Goal: Answer question/provide support

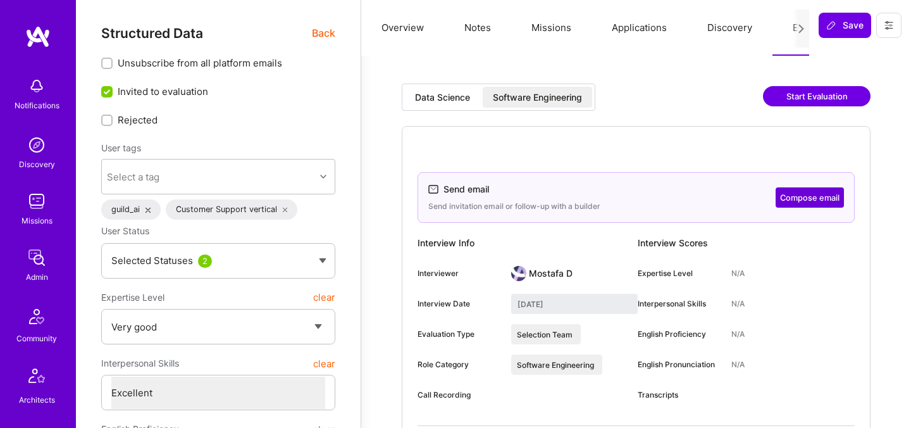
select select "5"
select select "7"
select select "6"
select select "DE"
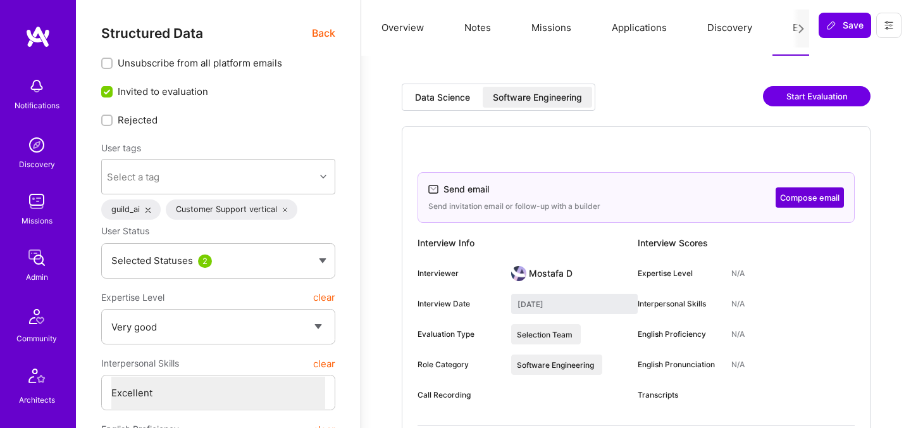
select select "Right Now"
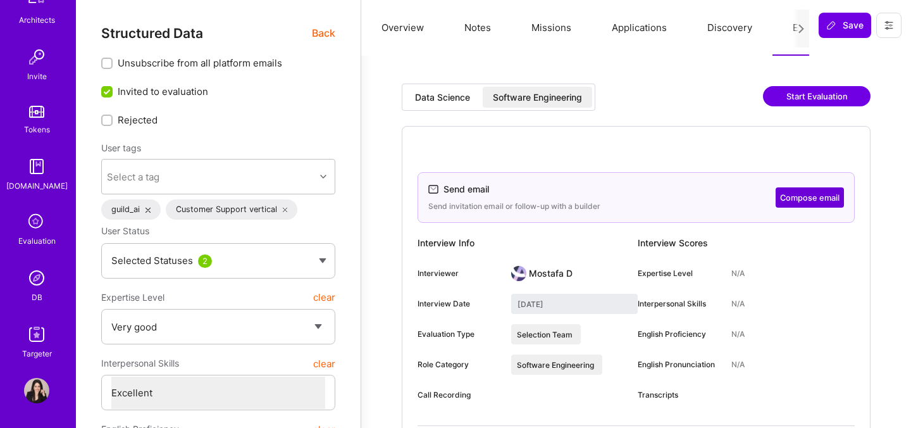
click at [34, 287] on img at bounding box center [36, 277] width 25 height 25
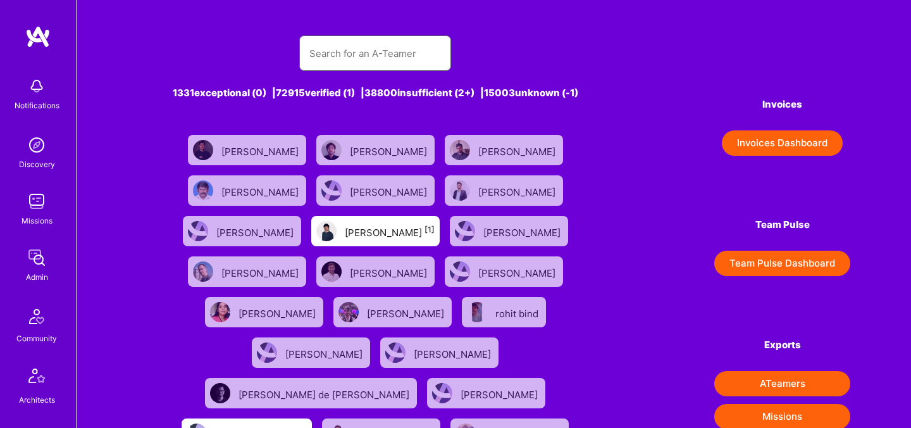
click at [335, 67] on input "text" at bounding box center [375, 53] width 132 height 32
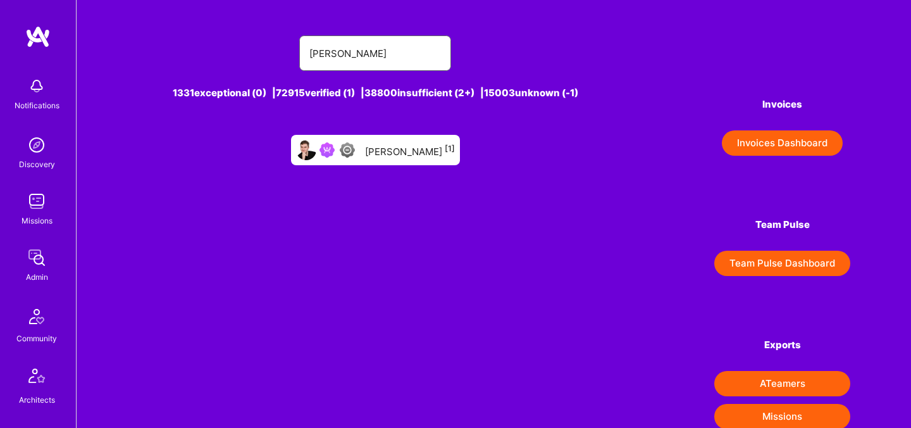
type input "Lars Artmann"
click at [404, 150] on div "Lars Artmann [1]" at bounding box center [410, 150] width 90 height 16
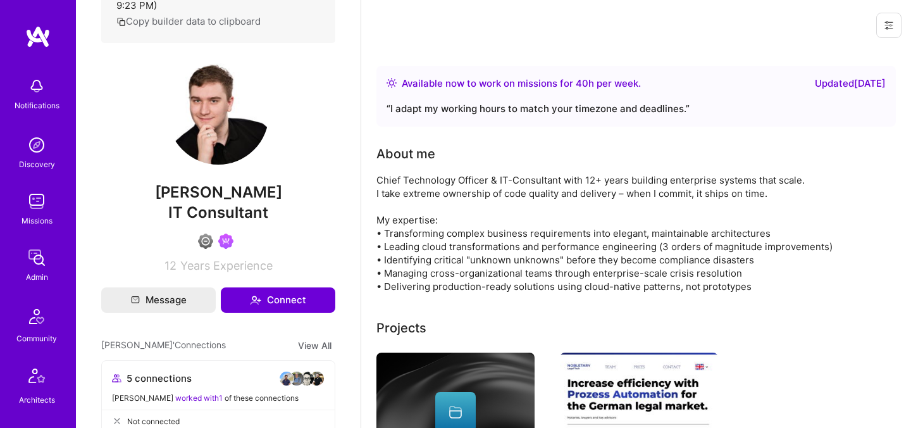
scroll to position [237, 0]
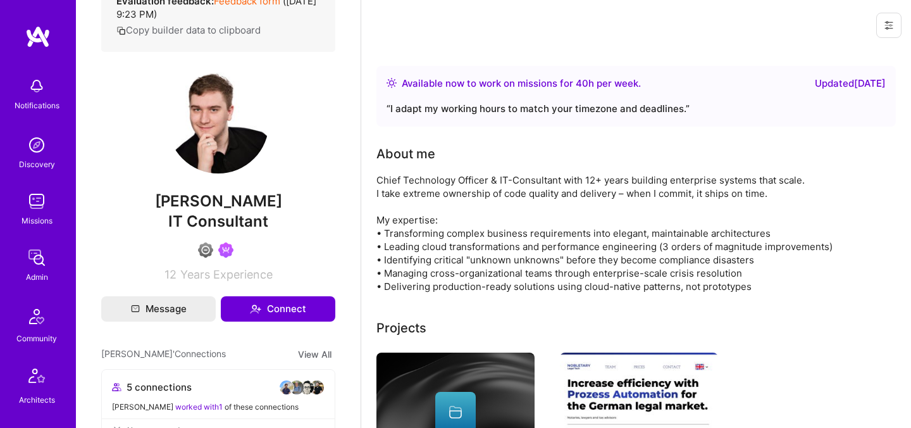
click at [189, 203] on span "Lars Artmann" at bounding box center [218, 201] width 234 height 19
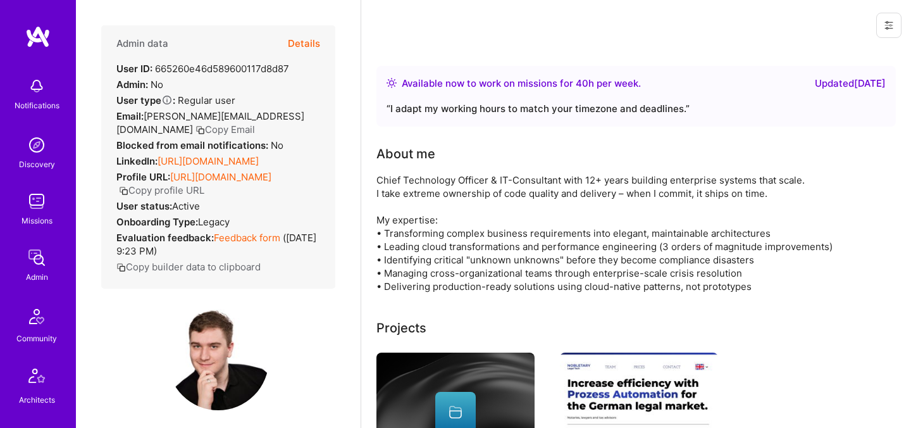
click at [302, 52] on button "Details" at bounding box center [304, 43] width 32 height 37
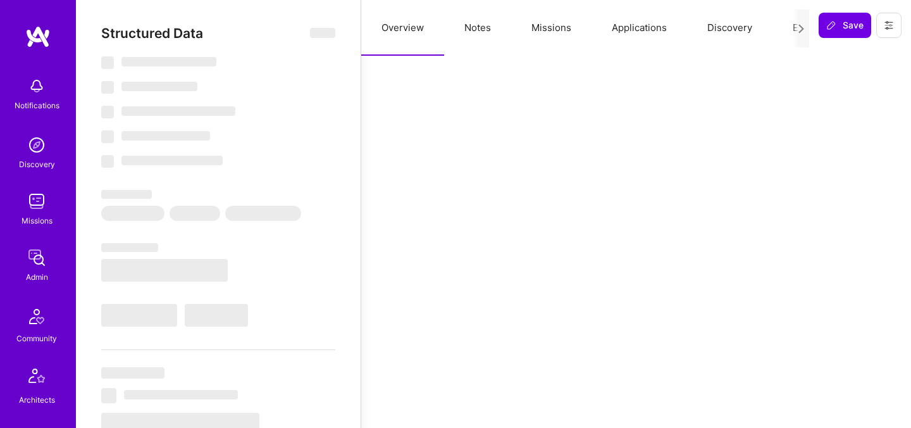
click at [782, 34] on button "Evaluation" at bounding box center [816, 28] width 87 height 56
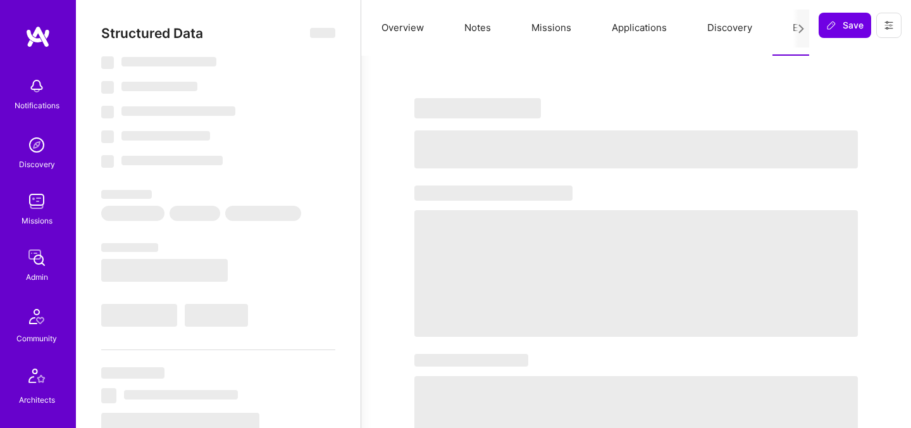
type textarea "x"
select select "Right Now"
select select "4"
select select "6"
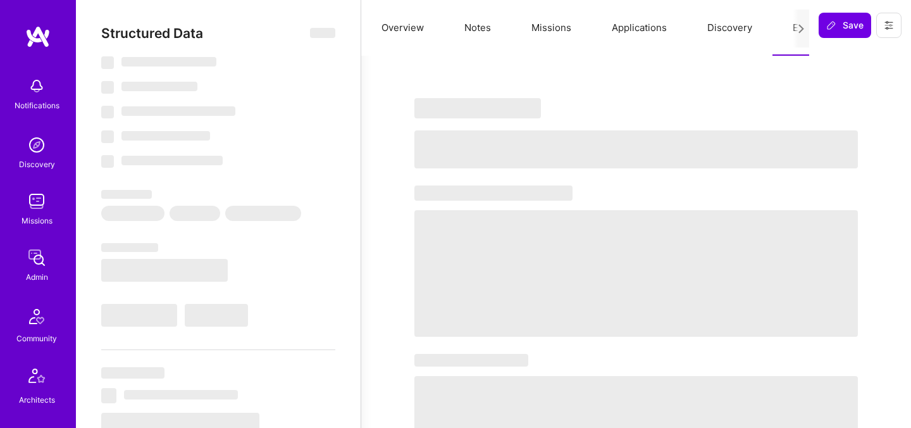
select select "6"
select select "US"
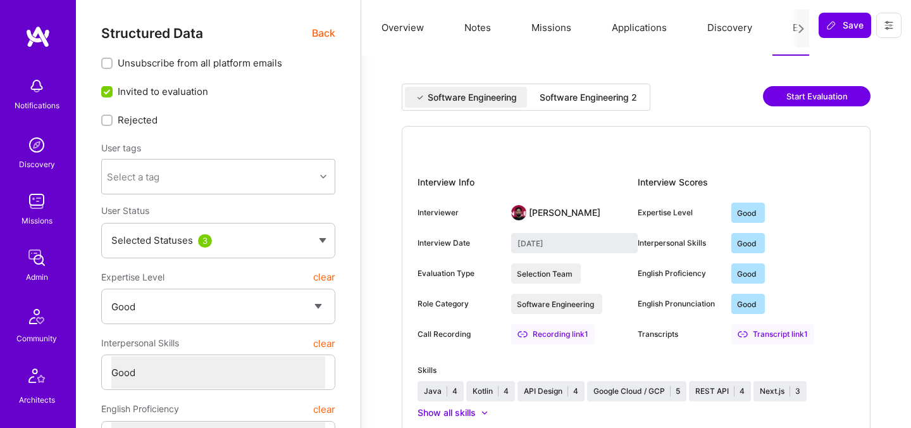
click at [607, 101] on div "Software Engineering 2" at bounding box center [588, 97] width 97 height 13
type input "August 13, 2025"
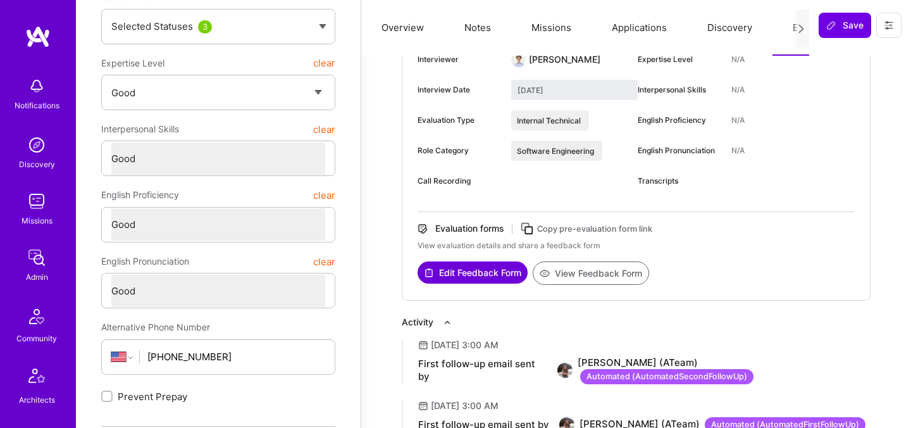
scroll to position [197, 0]
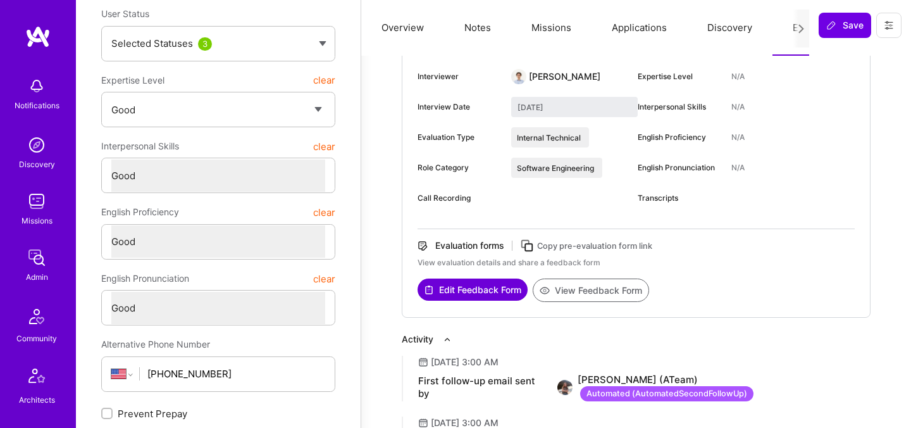
click at [623, 290] on button "View Feedback Form" at bounding box center [591, 289] width 116 height 23
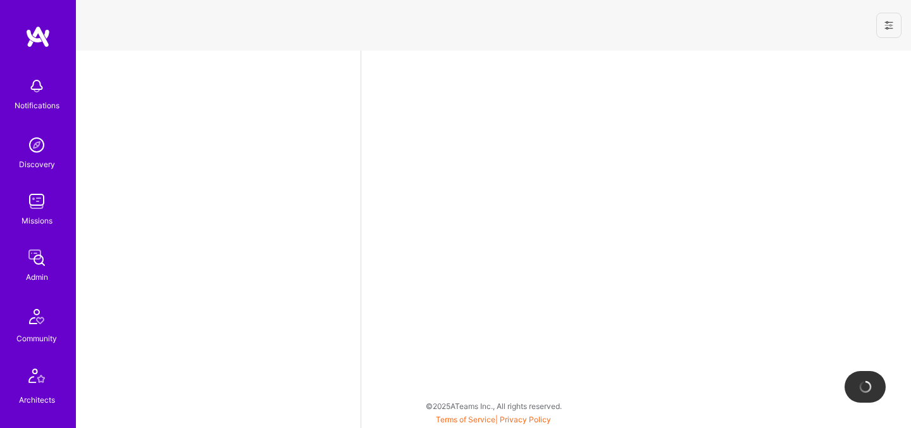
select select "US"
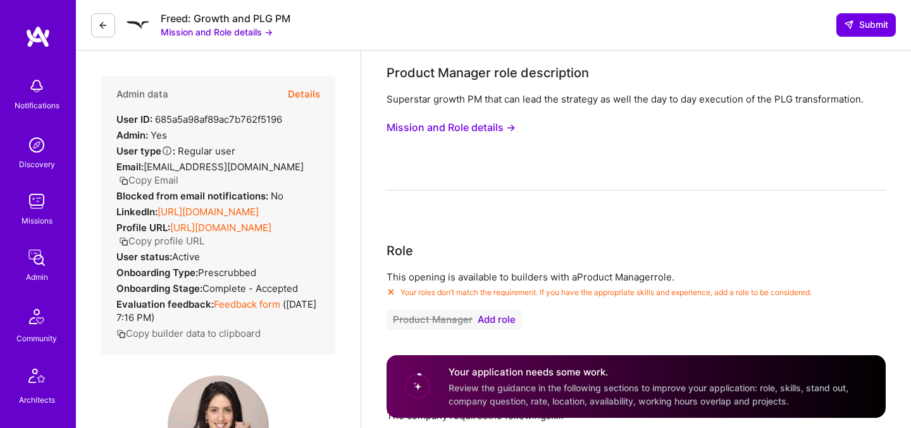
click at [477, 129] on button "Mission and Role details →" at bounding box center [451, 127] width 129 height 23
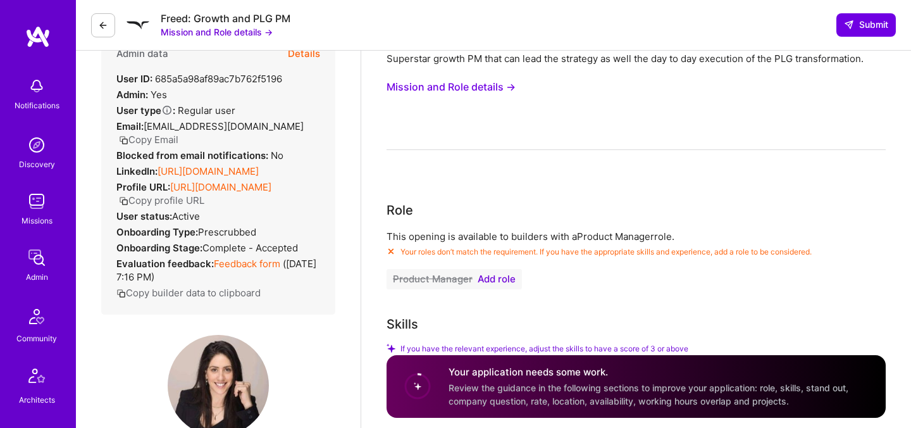
scroll to position [42, 0]
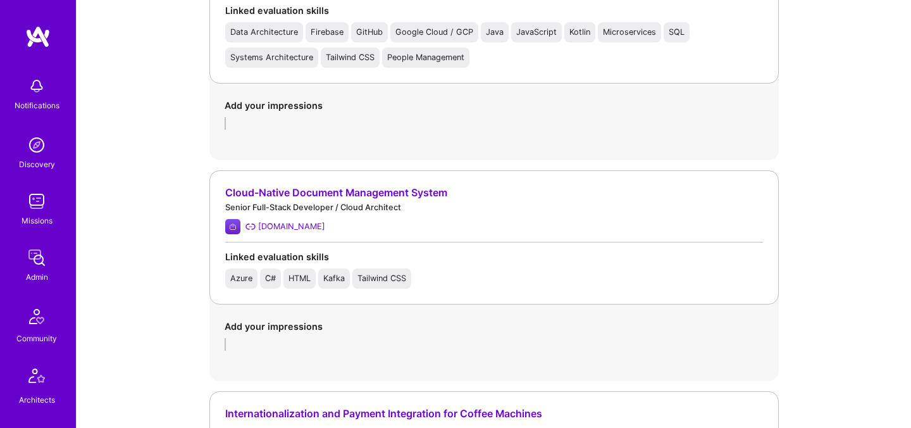
scroll to position [2313, 0]
